Goal: Task Accomplishment & Management: Manage account settings

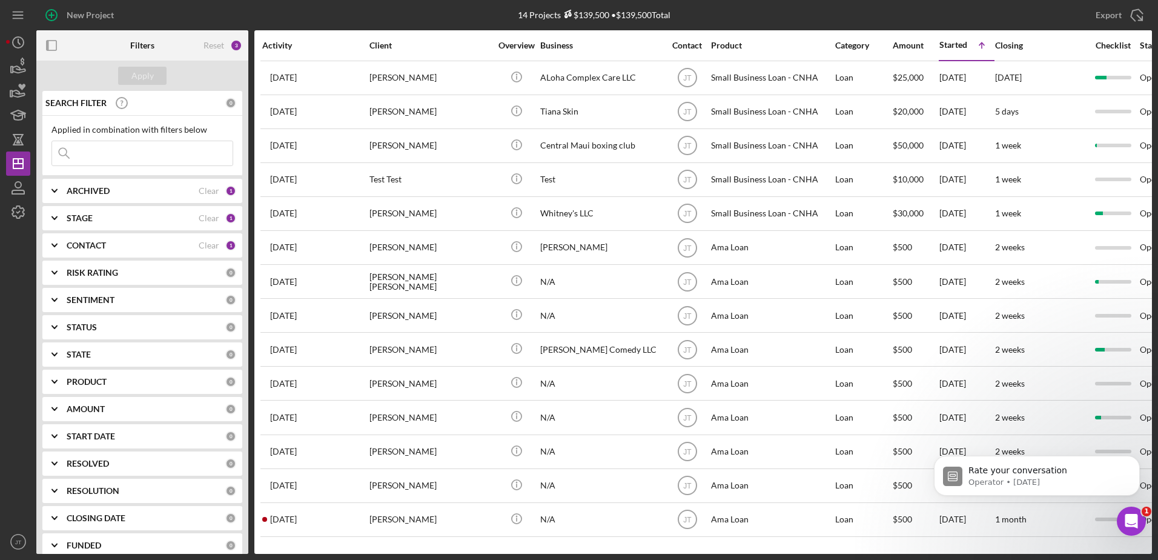
click at [162, 249] on div "CONTACT" at bounding box center [133, 245] width 132 height 10
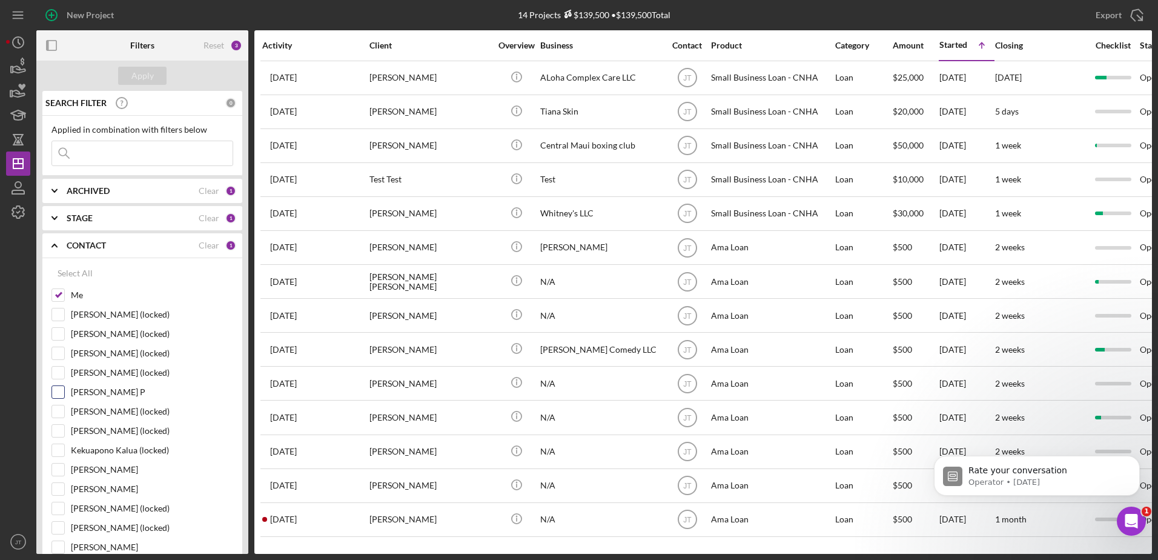
click at [61, 393] on input "[PERSON_NAME] P" at bounding box center [58, 392] width 12 height 12
checkbox input "true"
click at [59, 294] on input "Me" at bounding box center [58, 295] width 12 height 12
checkbox input "false"
click at [136, 187] on div "ARCHIVED" at bounding box center [133, 191] width 132 height 10
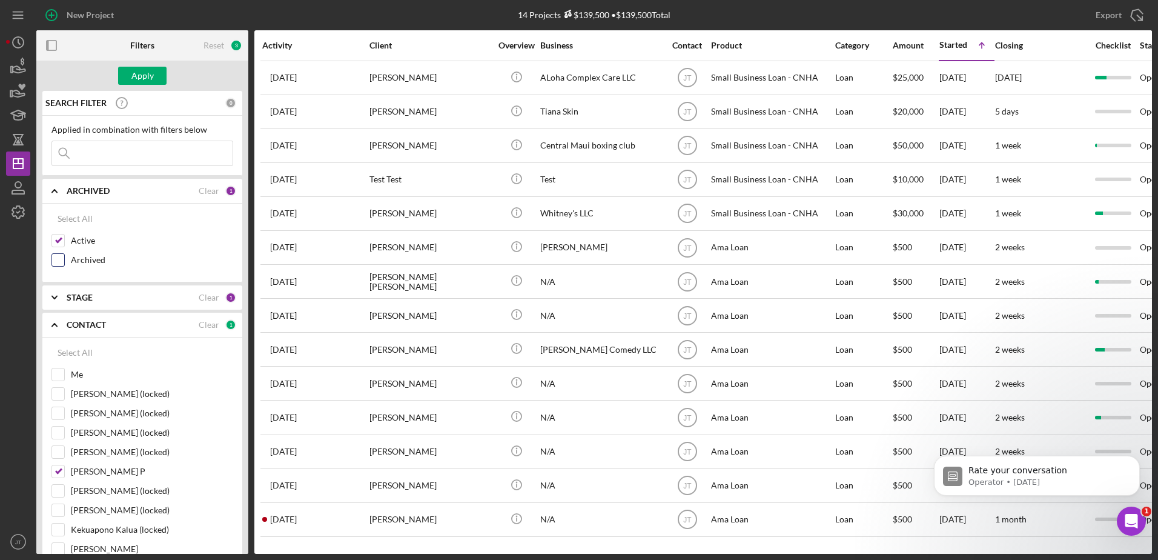
click at [57, 258] on input "Archived" at bounding box center [58, 260] width 12 height 12
checkbox input "true"
click at [57, 240] on input "Active" at bounding box center [58, 240] width 12 height 12
checkbox input "false"
click at [132, 71] on div "Apply" at bounding box center [142, 76] width 22 height 18
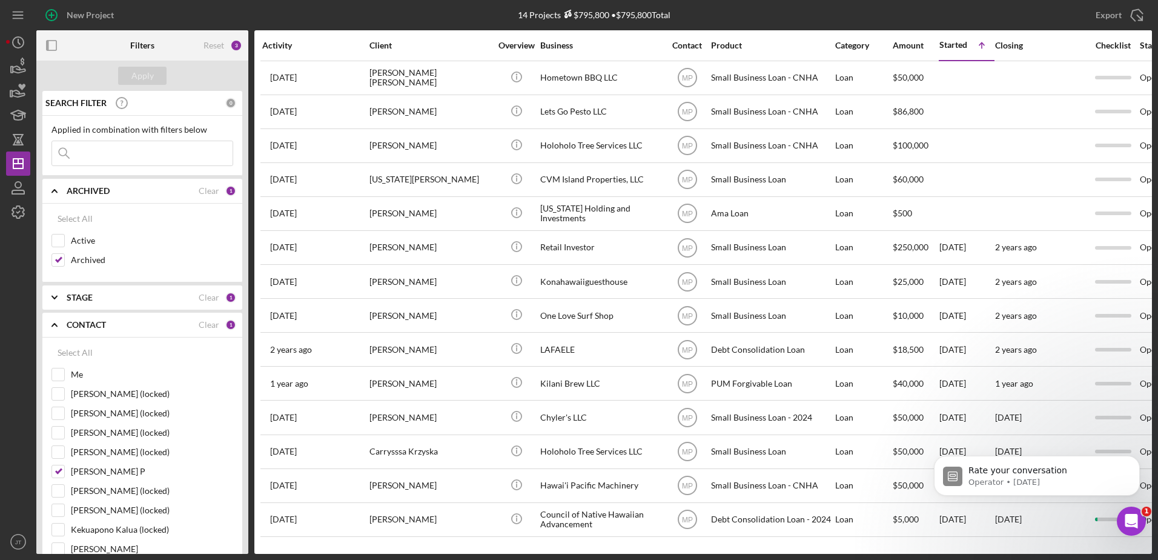
click at [163, 159] on input at bounding box center [142, 153] width 180 height 24
click at [144, 78] on div "Apply" at bounding box center [142, 76] width 22 height 18
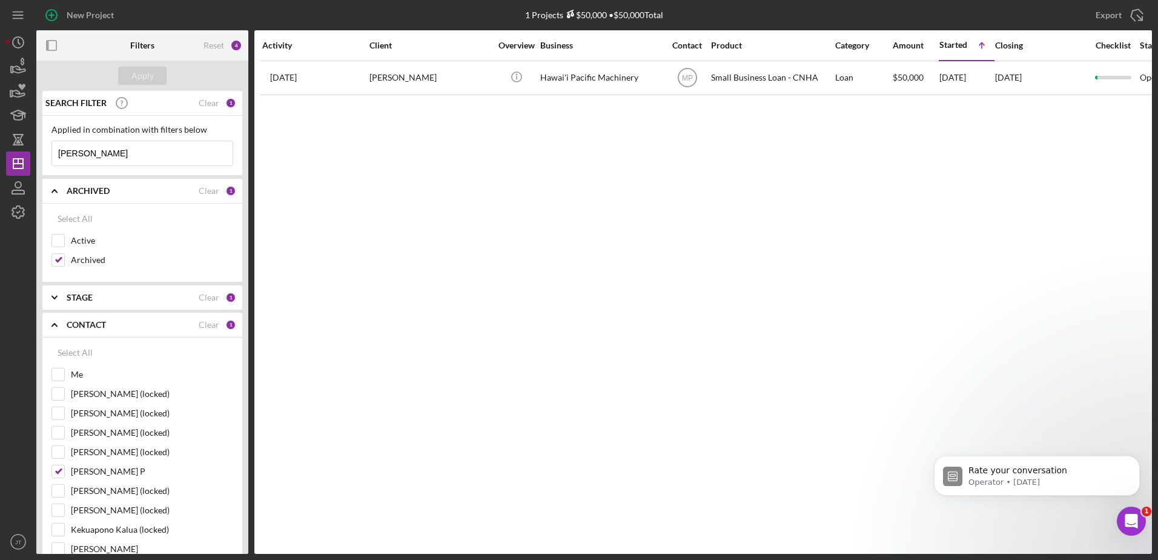
click at [68, 152] on input "[PERSON_NAME]" at bounding box center [142, 153] width 180 height 24
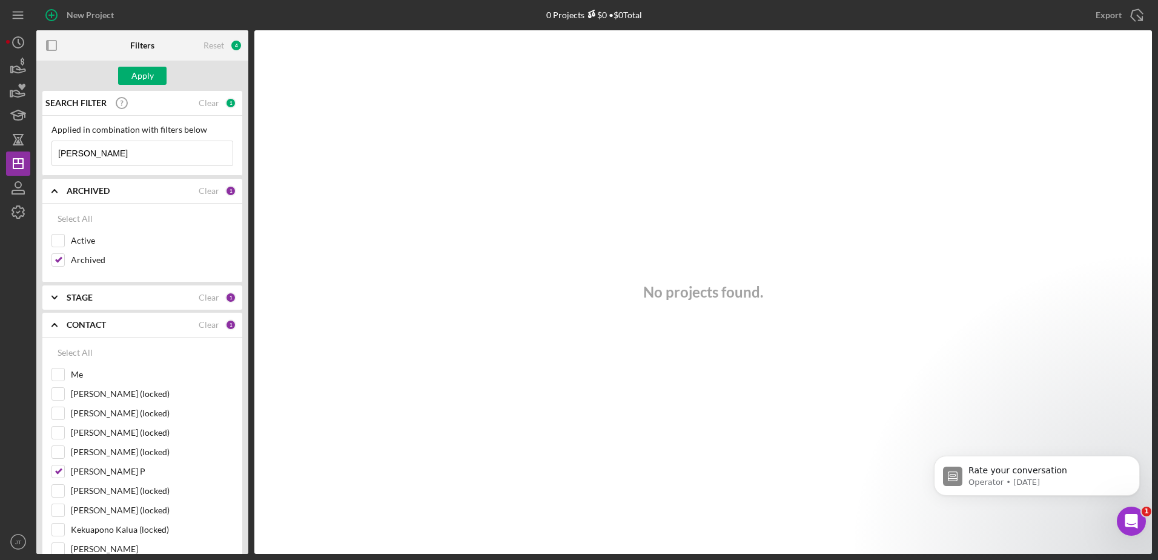
type input "[PERSON_NAME]"
click at [121, 289] on div "STAGE Clear 1" at bounding box center [152, 297] width 170 height 24
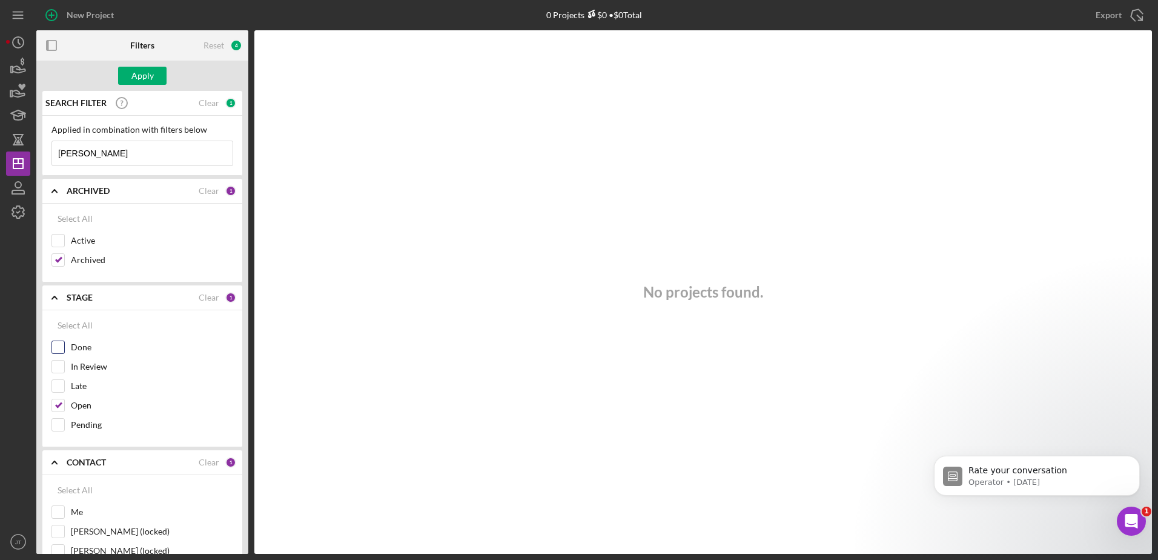
click at [56, 348] on input "Done" at bounding box center [58, 347] width 12 height 12
checkbox input "true"
click at [58, 406] on input "Open" at bounding box center [58, 405] width 12 height 12
checkbox input "false"
click at [139, 79] on div "Apply" at bounding box center [142, 76] width 22 height 18
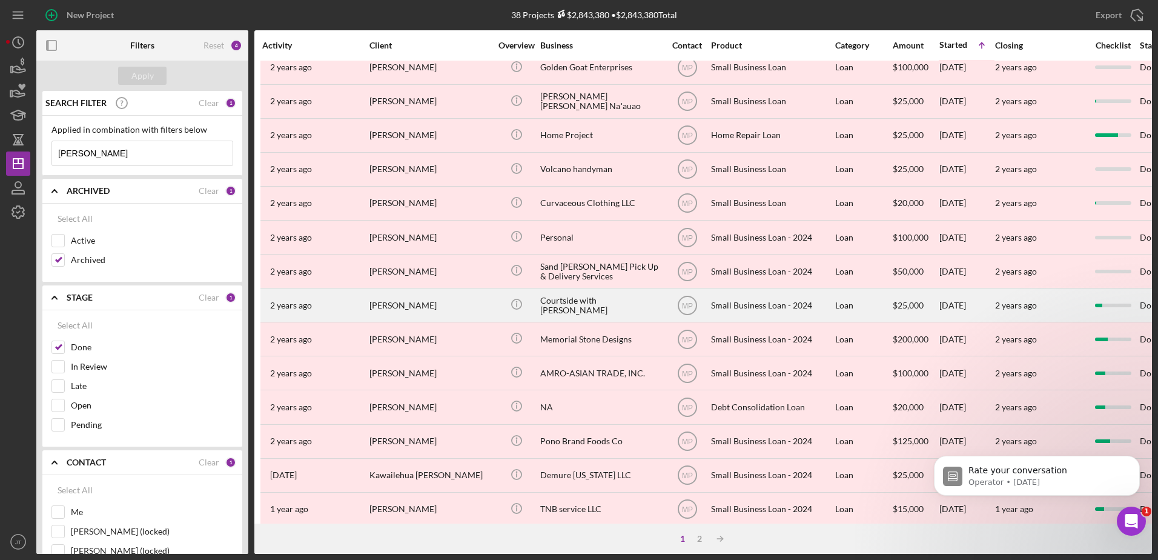
scroll to position [402, 0]
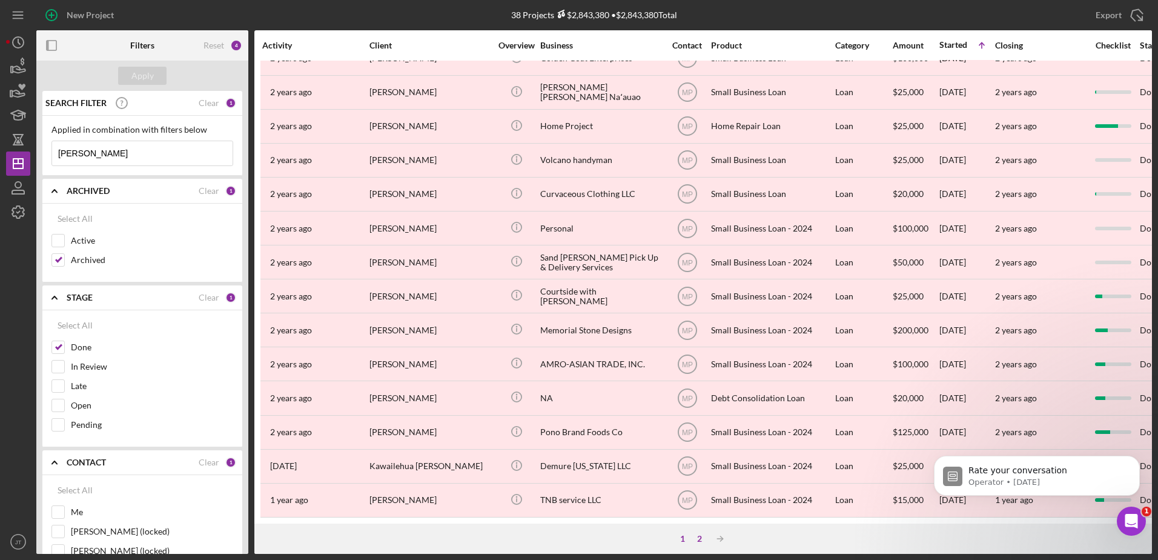
click at [697, 538] on div "2" at bounding box center [699, 539] width 17 height 10
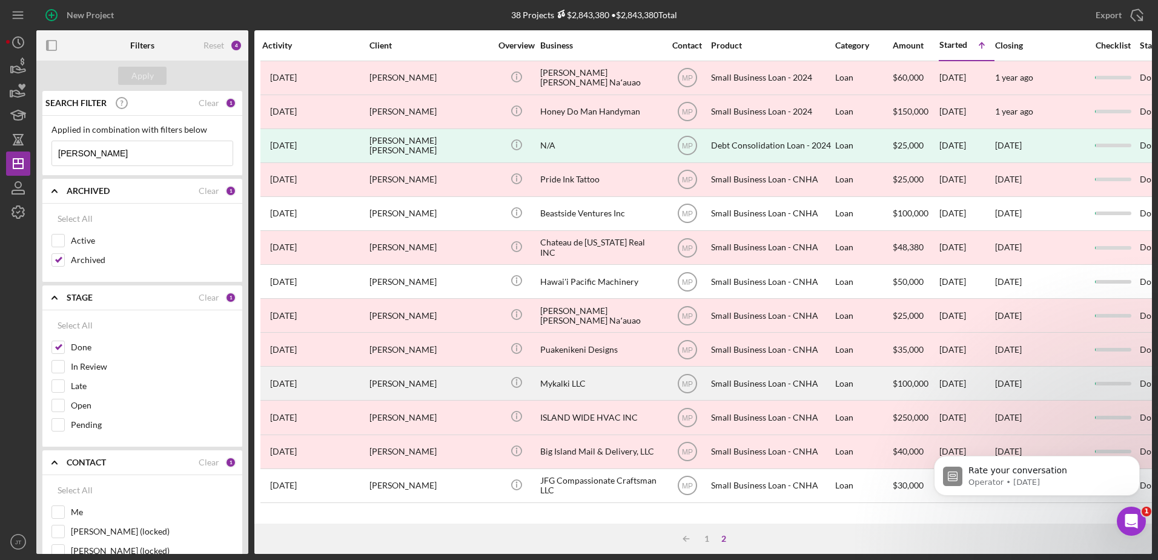
scroll to position [0, 0]
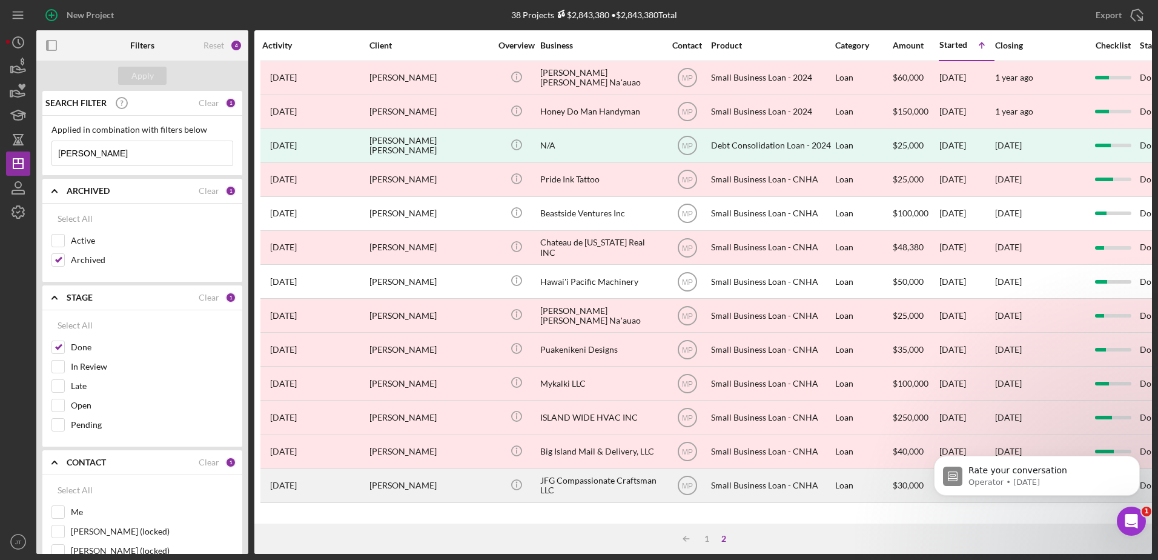
click at [409, 487] on div "[PERSON_NAME]" at bounding box center [429, 485] width 121 height 32
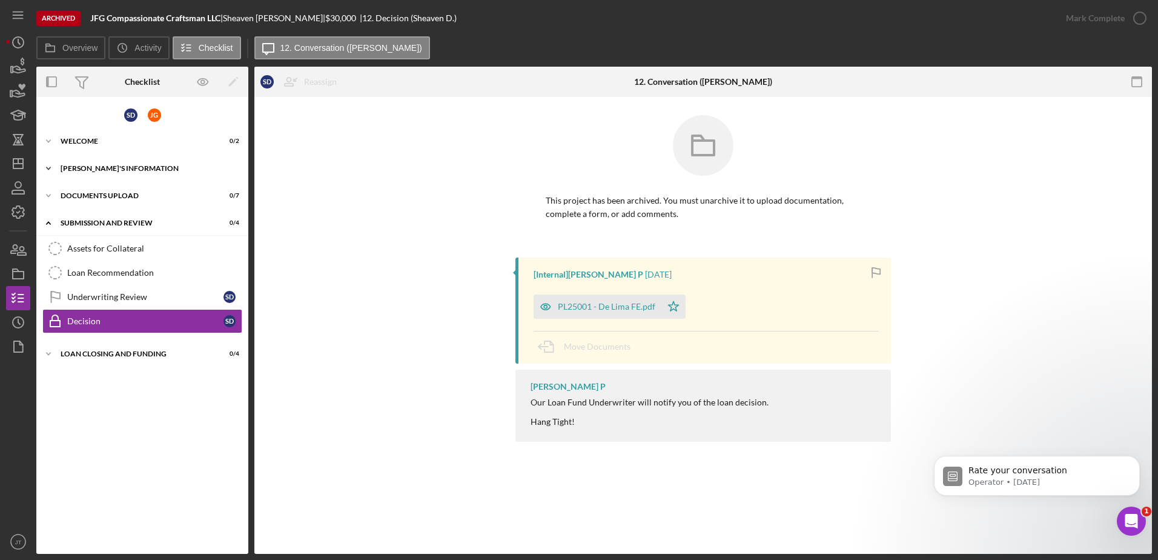
click at [55, 164] on icon "Icon/Expander" at bounding box center [48, 168] width 24 height 24
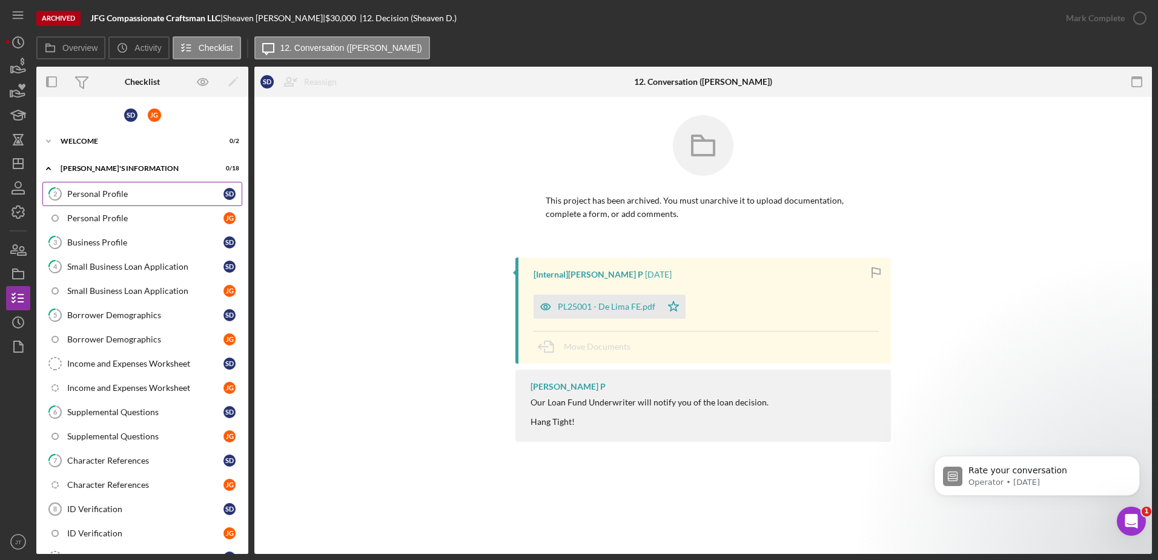
click at [94, 200] on link "2 Personal Profile S D" at bounding box center [142, 194] width 200 height 24
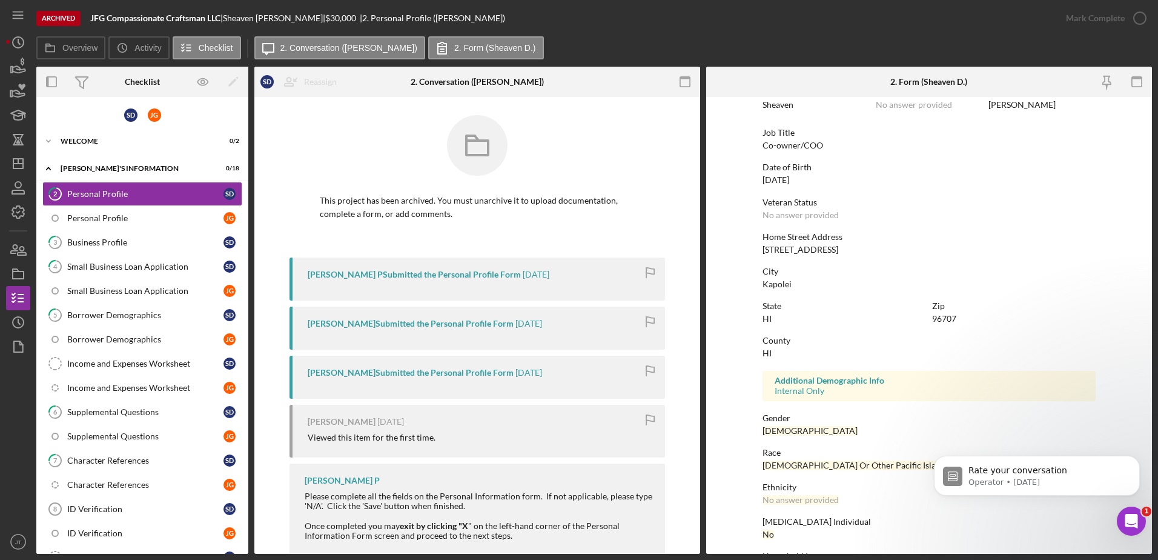
scroll to position [108, 0]
